Goal: Task Accomplishment & Management: Complete application form

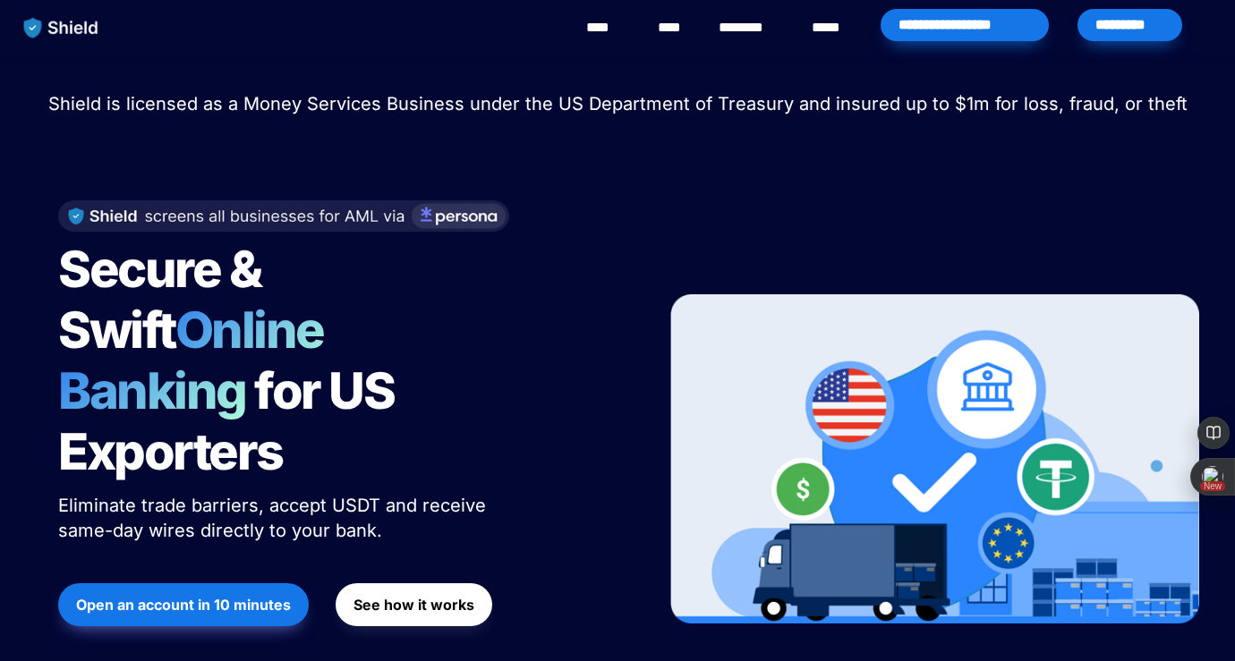
click at [227, 596] on strong "Open an account in 10 minutes" at bounding box center [183, 605] width 215 height 18
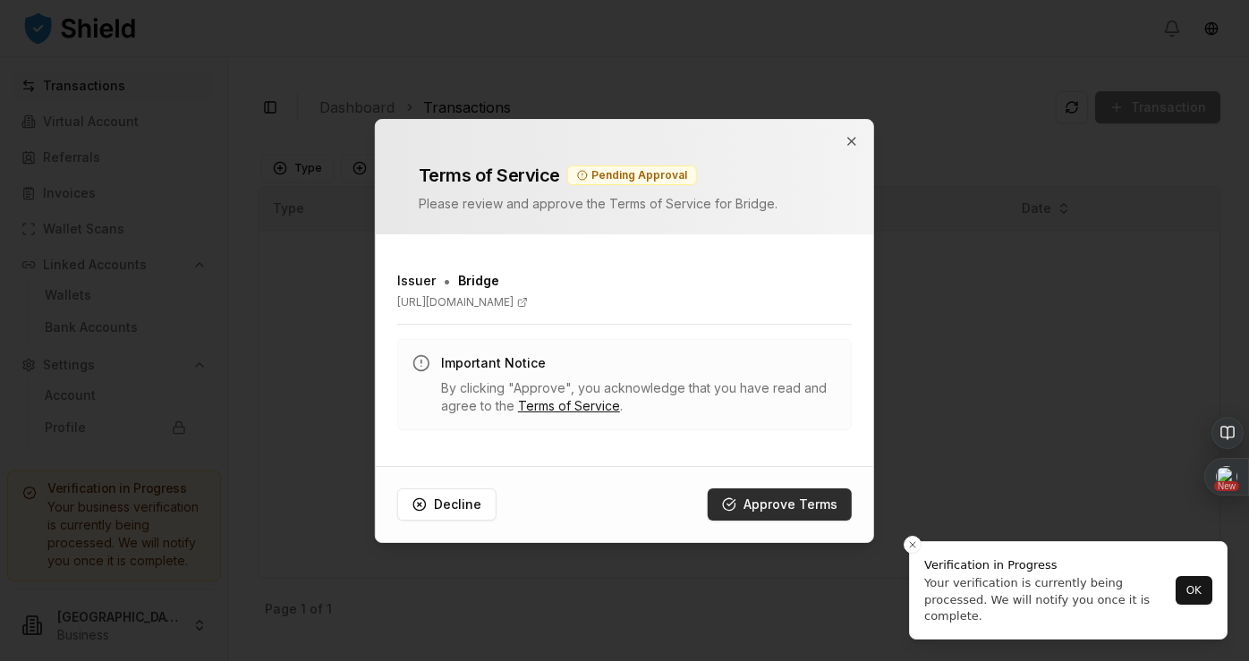
click at [817, 504] on button "Approve Terms" at bounding box center [780, 505] width 144 height 32
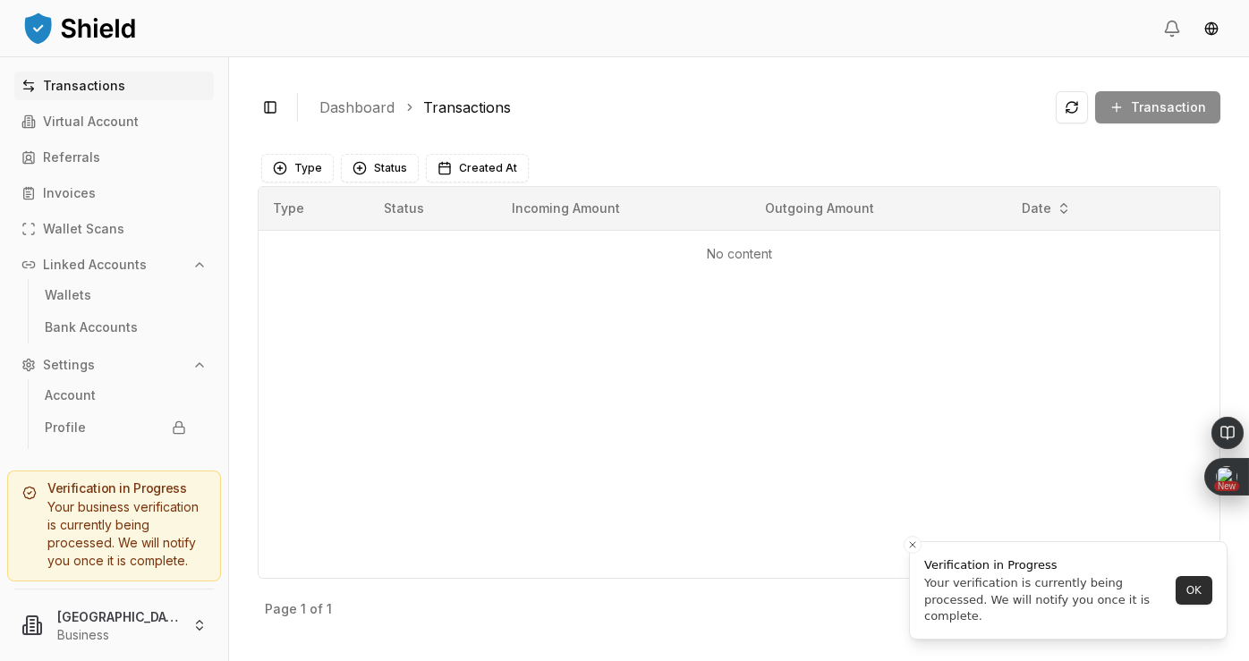
click at [1189, 592] on button "OK" at bounding box center [1194, 590] width 37 height 29
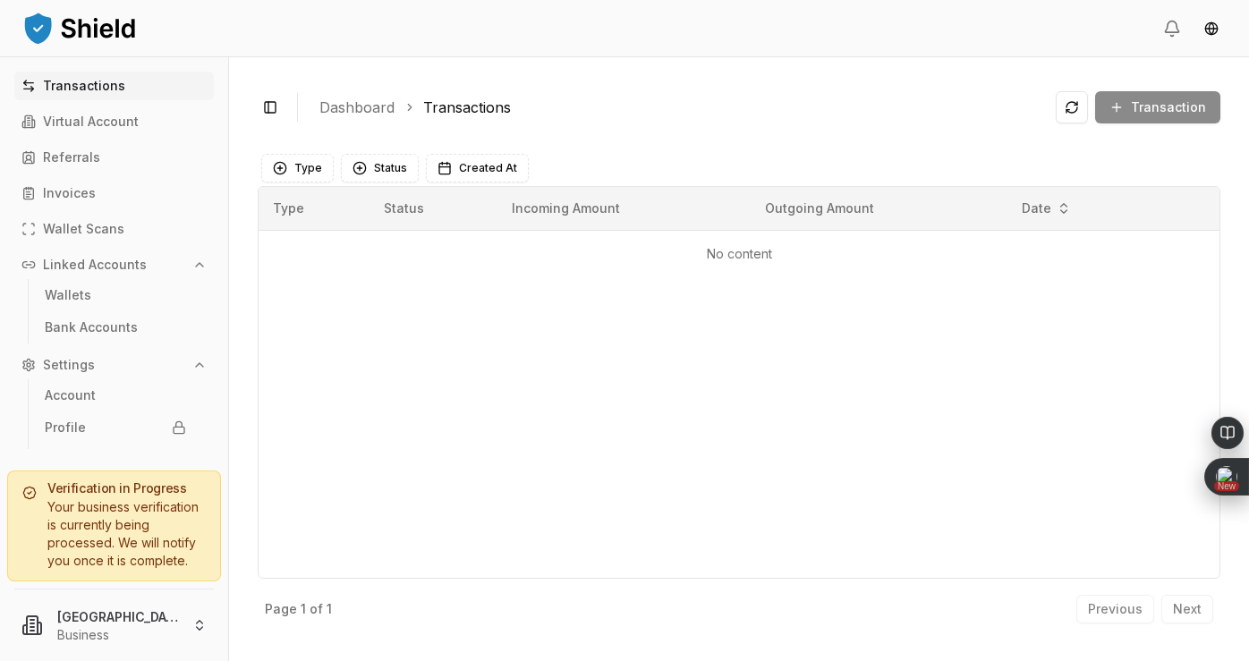
click at [116, 529] on div "Your business verification is currently being processed. We will notify you onc…" at bounding box center [113, 534] width 183 height 72
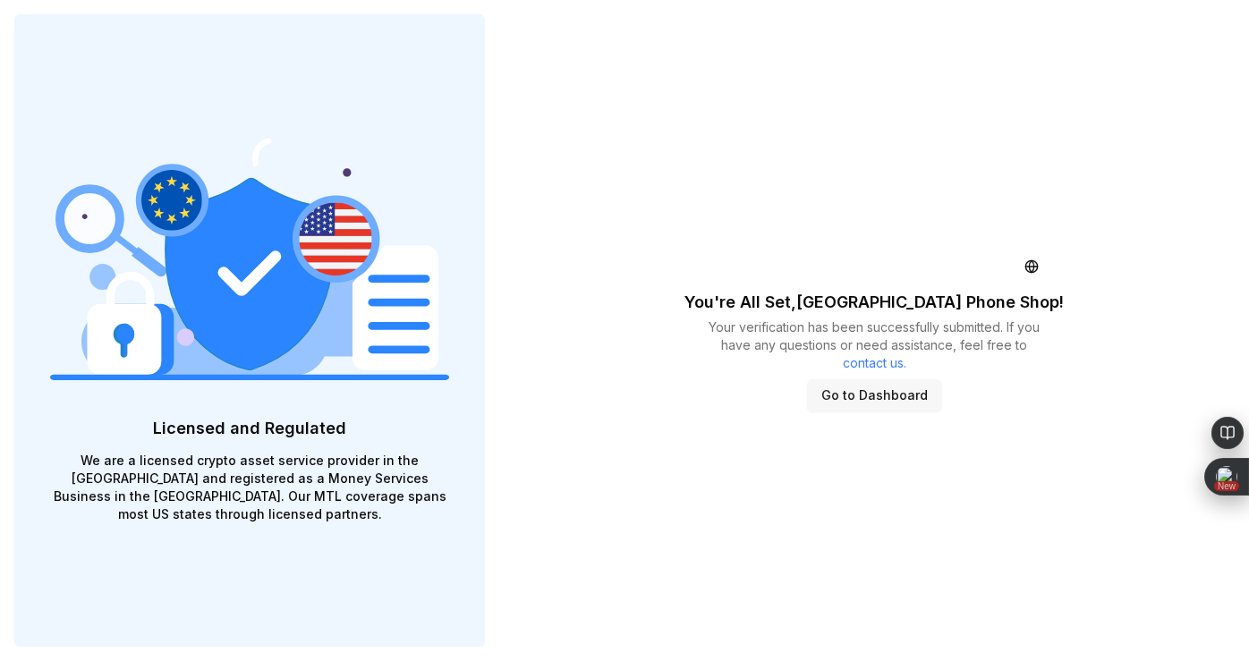
click at [874, 392] on button "Go to Dashboard" at bounding box center [874, 395] width 135 height 32
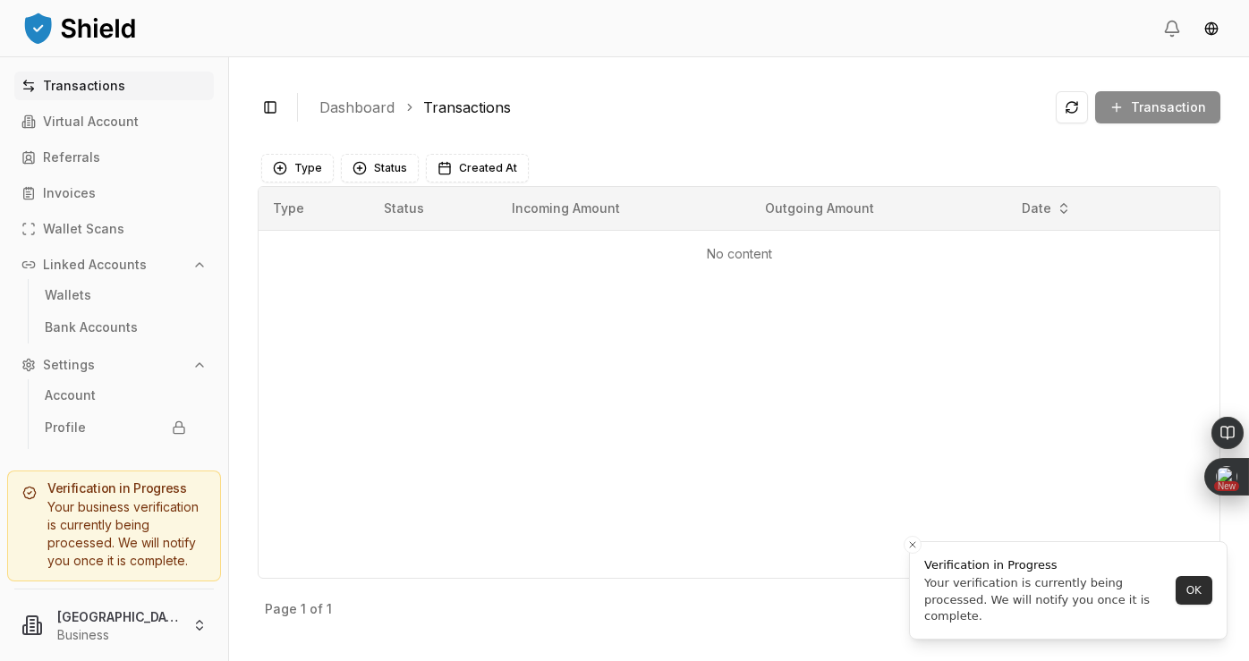
click at [1194, 592] on button "OK" at bounding box center [1194, 590] width 37 height 29
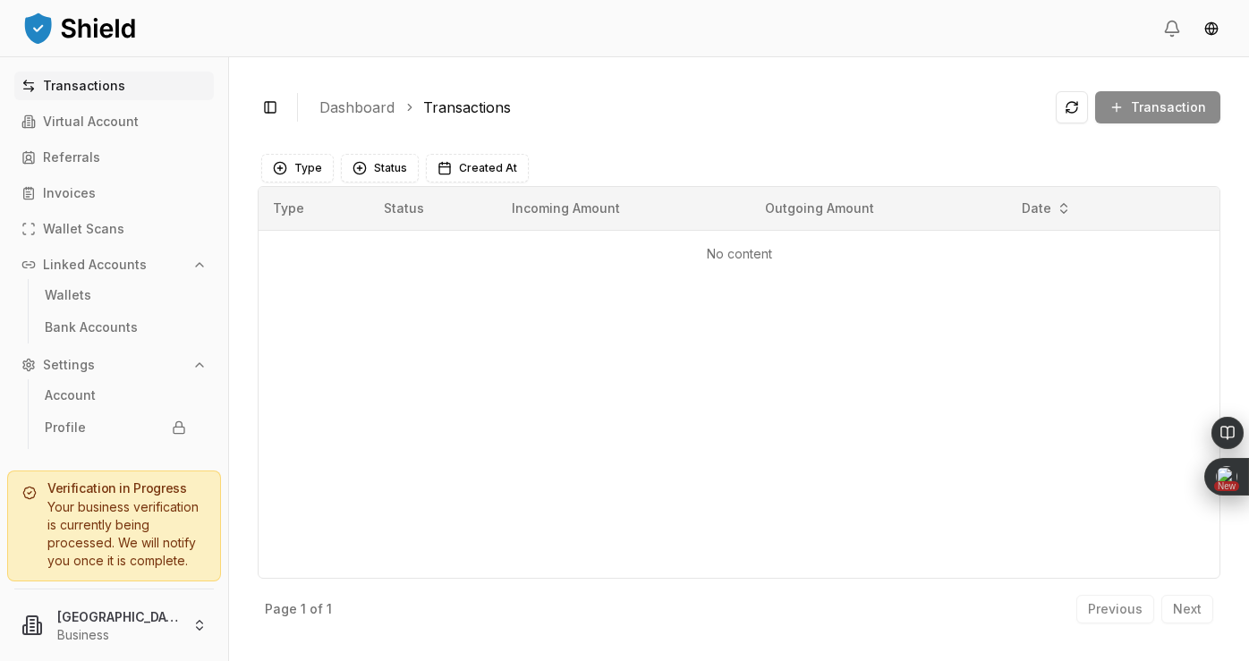
click at [133, 524] on div "Your business verification is currently being processed. We will notify you onc…" at bounding box center [113, 534] width 183 height 72
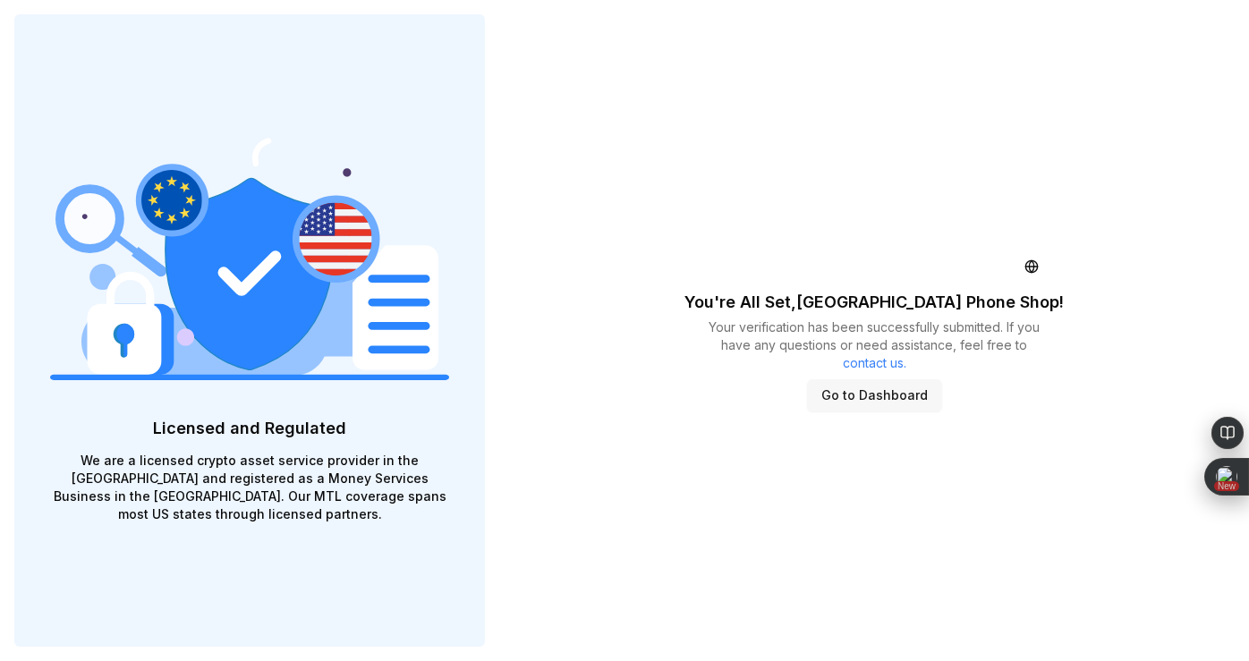
click at [870, 398] on button "Go to Dashboard" at bounding box center [874, 395] width 135 height 32
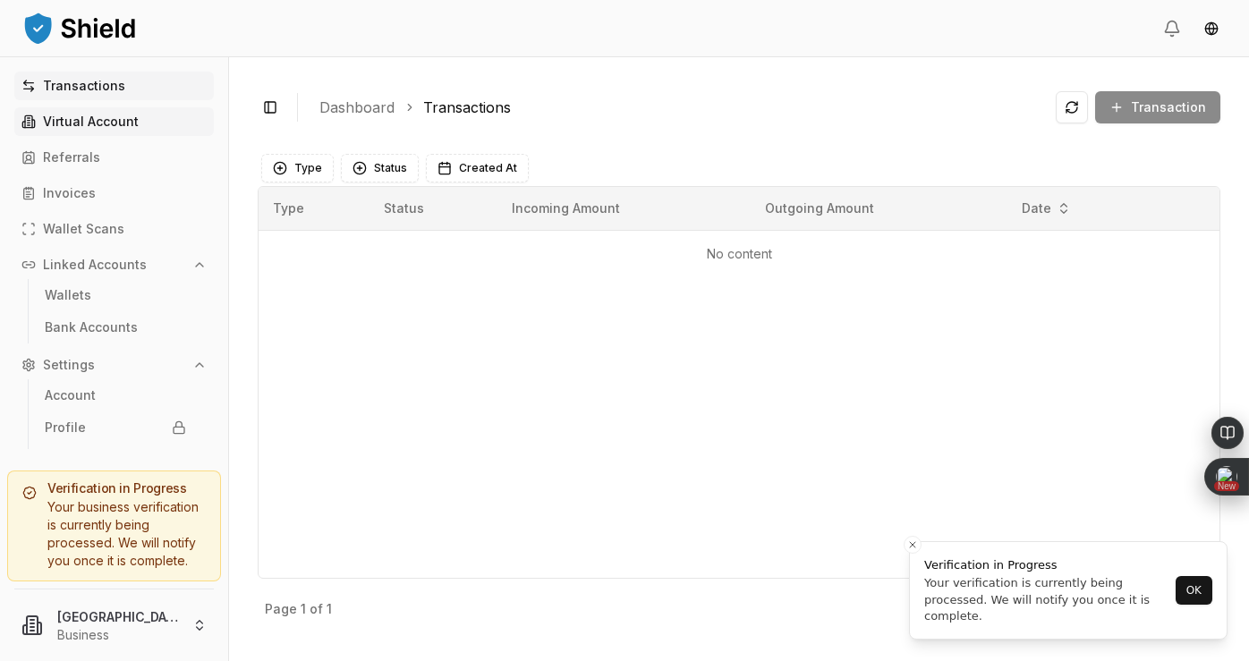
click at [92, 119] on p "Virtual Account" at bounding box center [91, 121] width 96 height 13
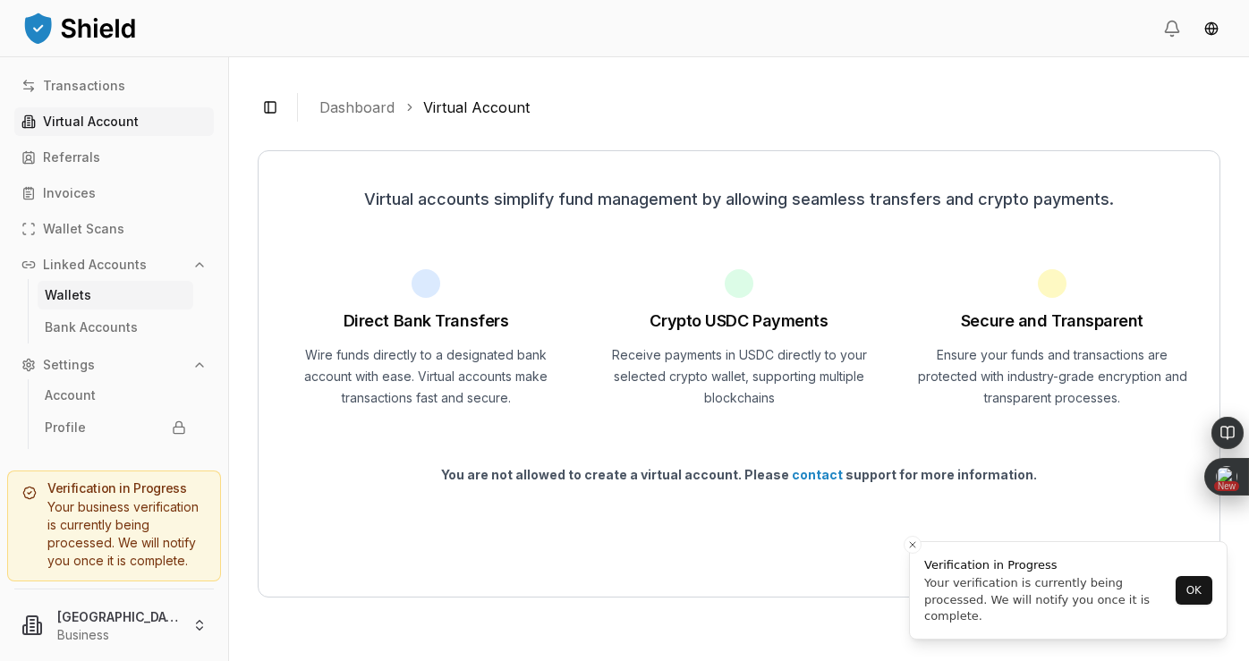
click at [80, 293] on p "Wallets" at bounding box center [68, 295] width 47 height 13
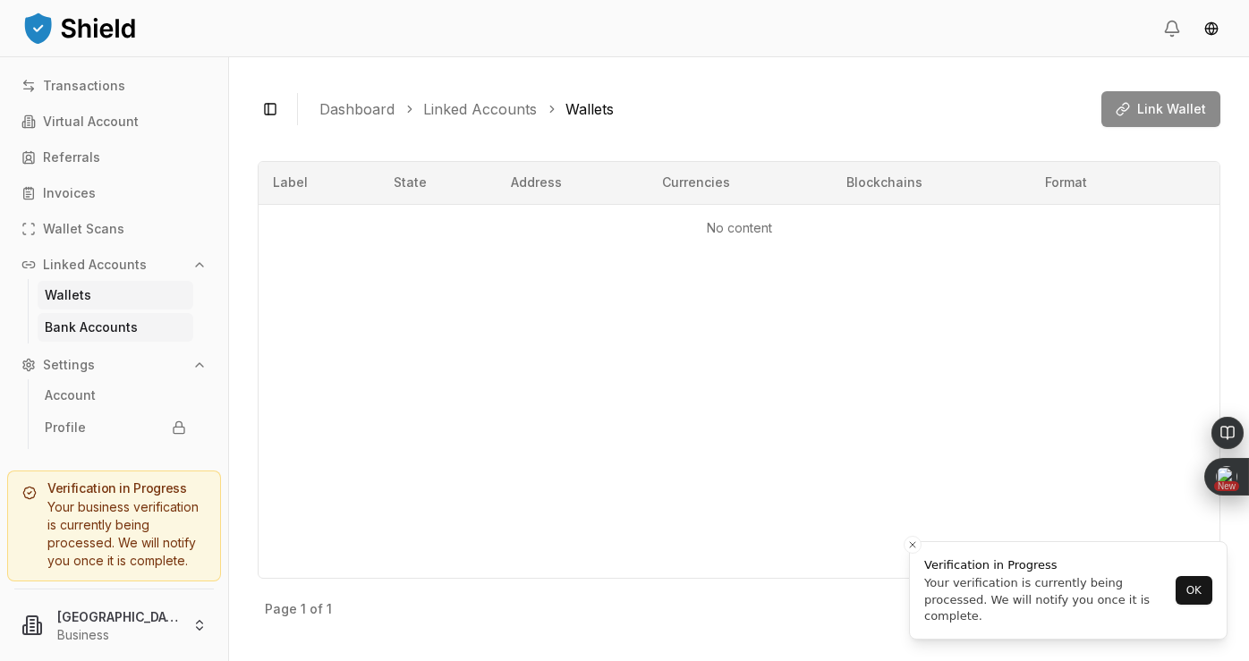
click at [79, 326] on p "Bank Accounts" at bounding box center [91, 327] width 93 height 13
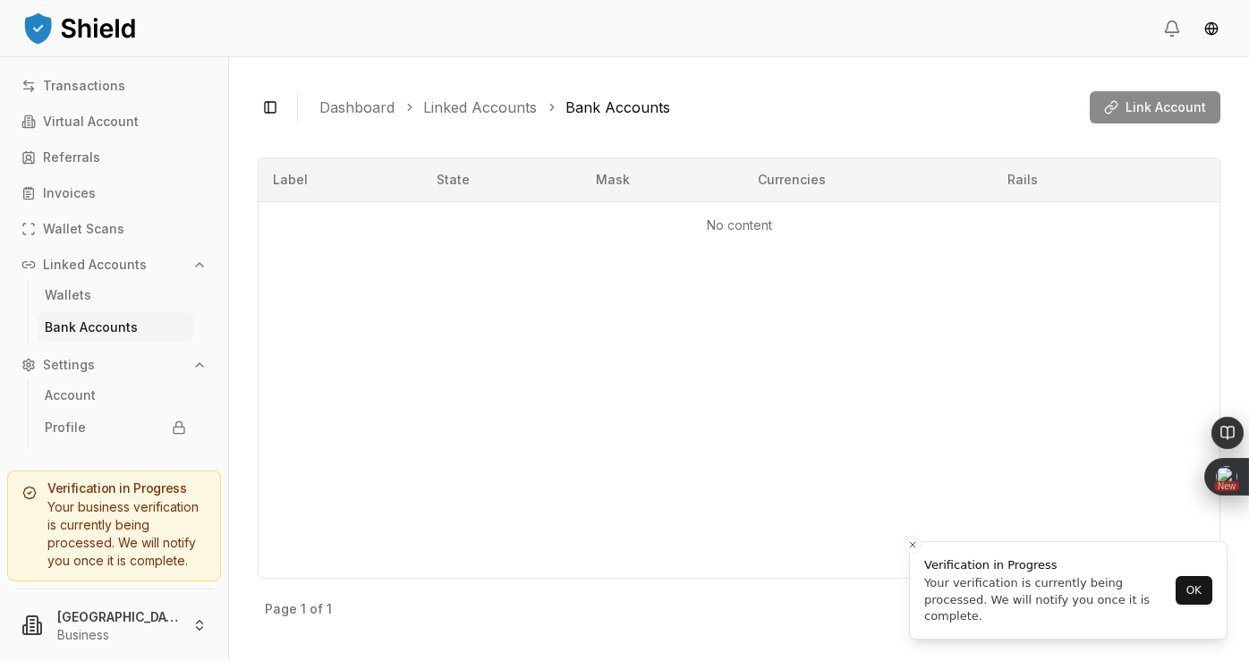
click at [1168, 115] on div "Link Account" at bounding box center [1155, 107] width 131 height 32
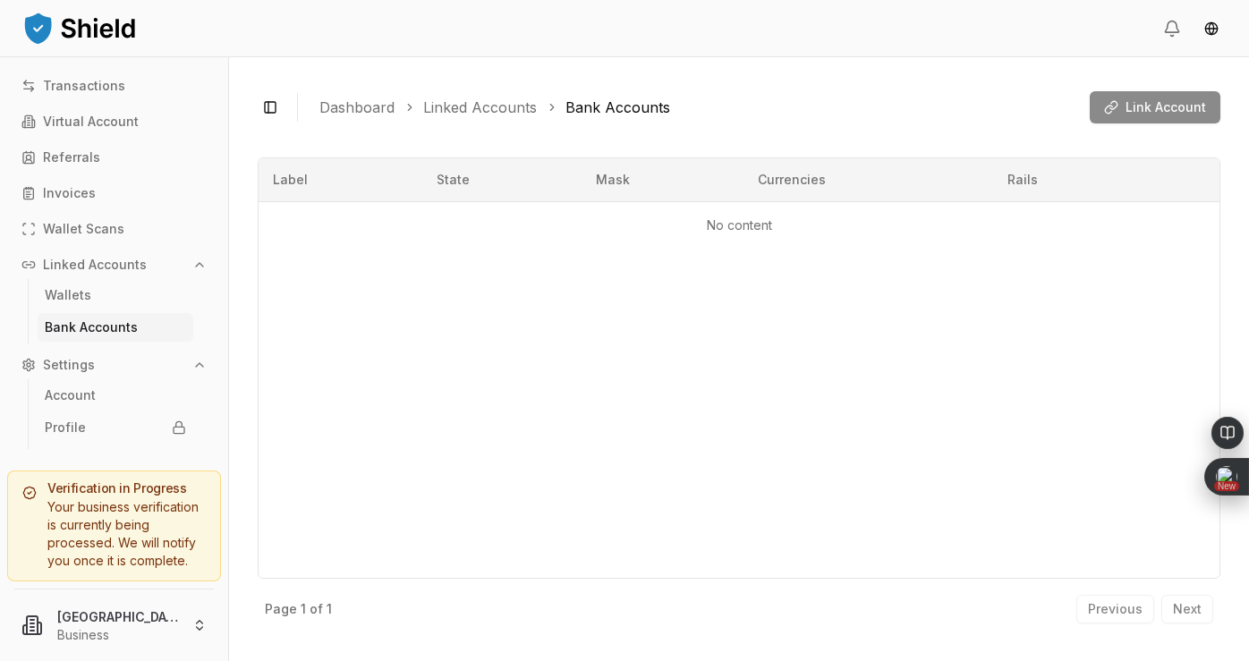
click at [1123, 104] on div "Link Account" at bounding box center [1155, 107] width 131 height 32
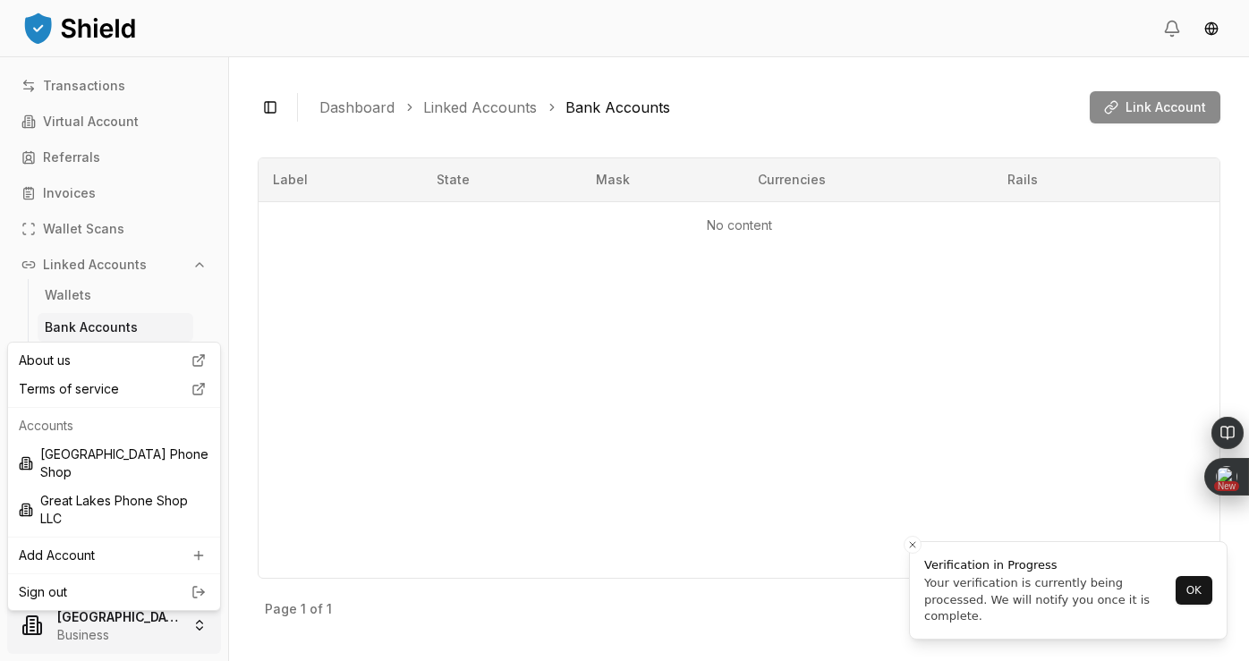
click at [118, 625] on html "Transactions Virtual Account Referrals Invoices Wallet Scans Linked Accounts Wa…" at bounding box center [624, 330] width 1249 height 661
click at [140, 491] on div "Great Lakes Phone Shop LLC" at bounding box center [114, 510] width 205 height 47
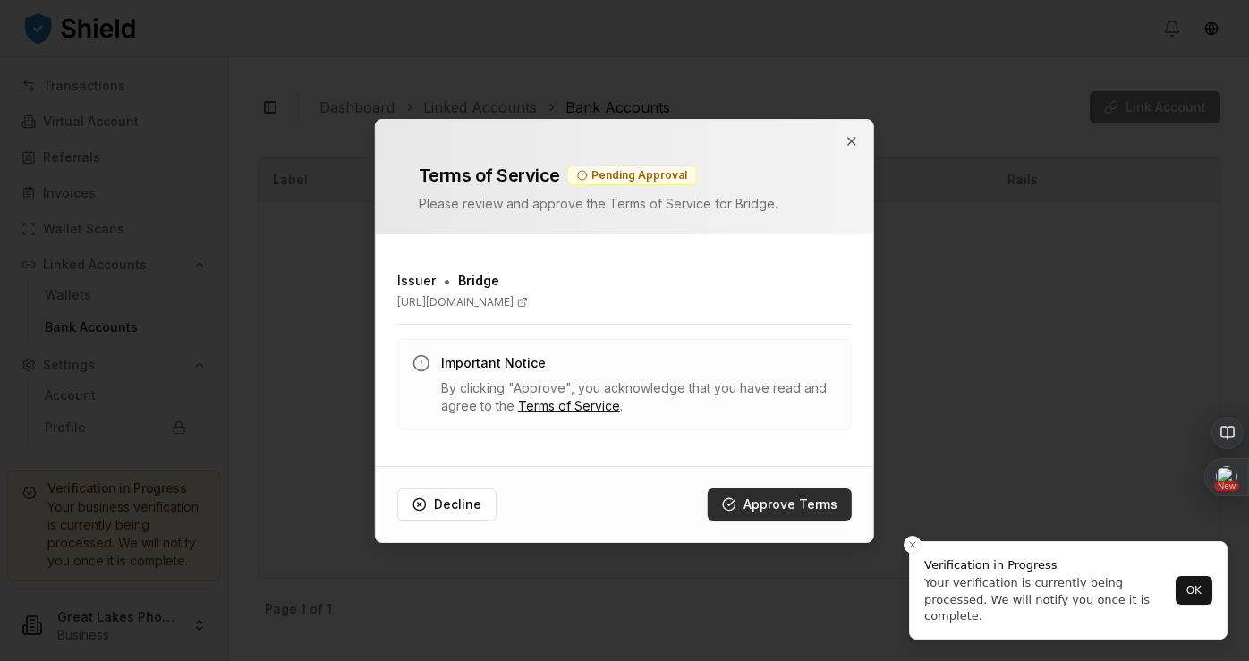
click at [721, 507] on button "Approve Terms" at bounding box center [780, 505] width 144 height 32
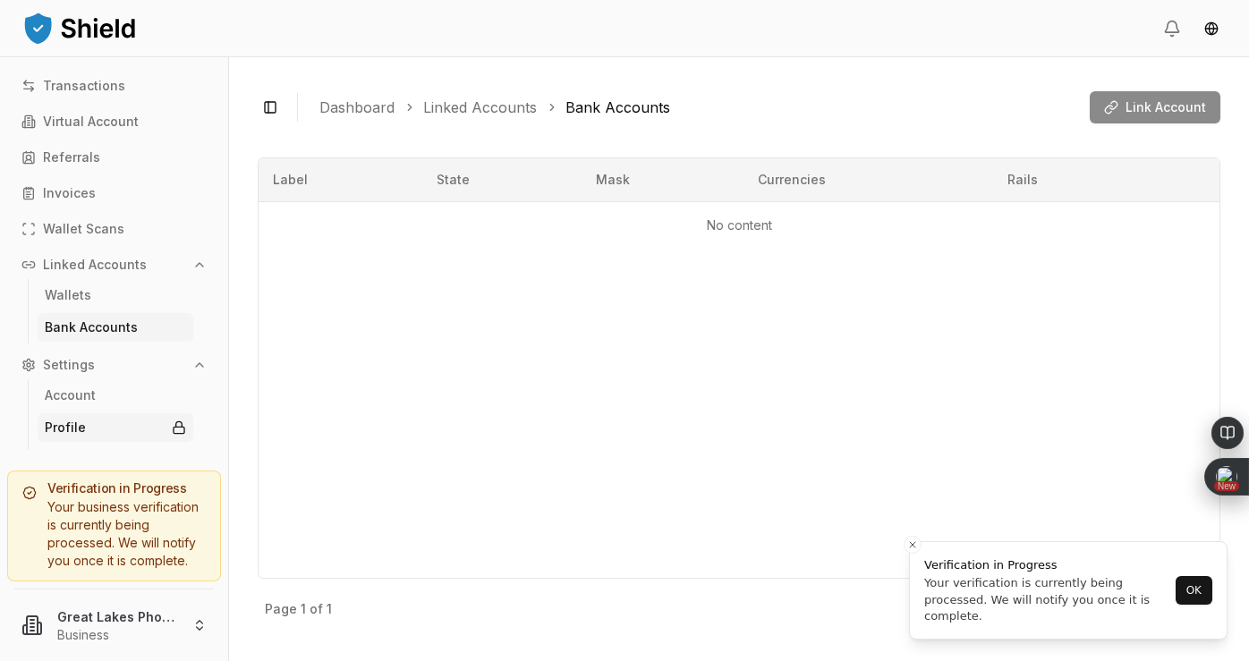
scroll to position [27, 0]
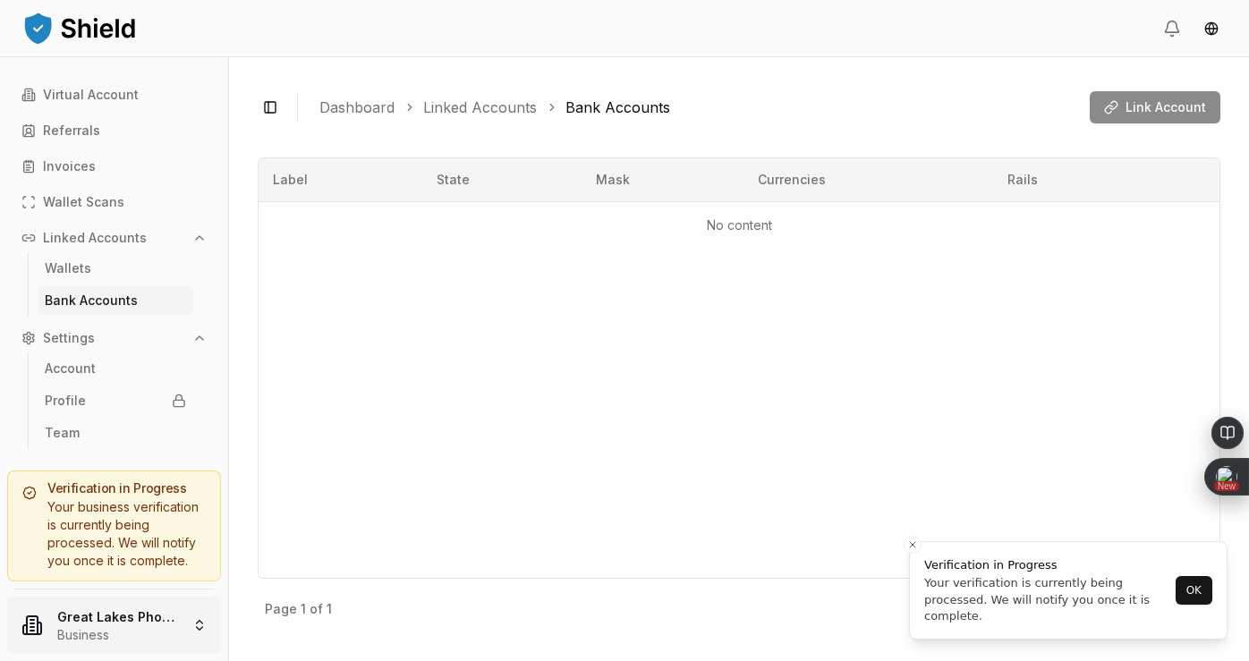
click at [150, 620] on html "Transactions Virtual Account Referrals Invoices Wallet Scans Linked Accounts Wa…" at bounding box center [624, 330] width 1249 height 661
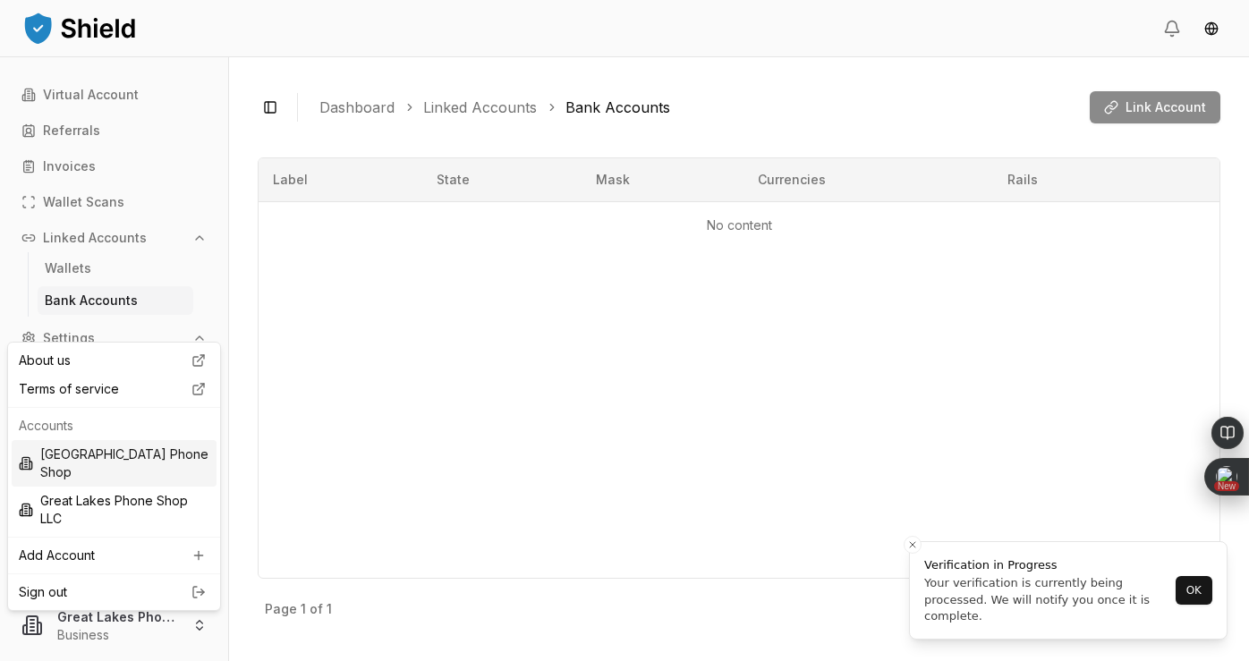
click at [140, 456] on div "Great Lakes Phone Shop" at bounding box center [114, 463] width 205 height 47
